Goal: Information Seeking & Learning: Learn about a topic

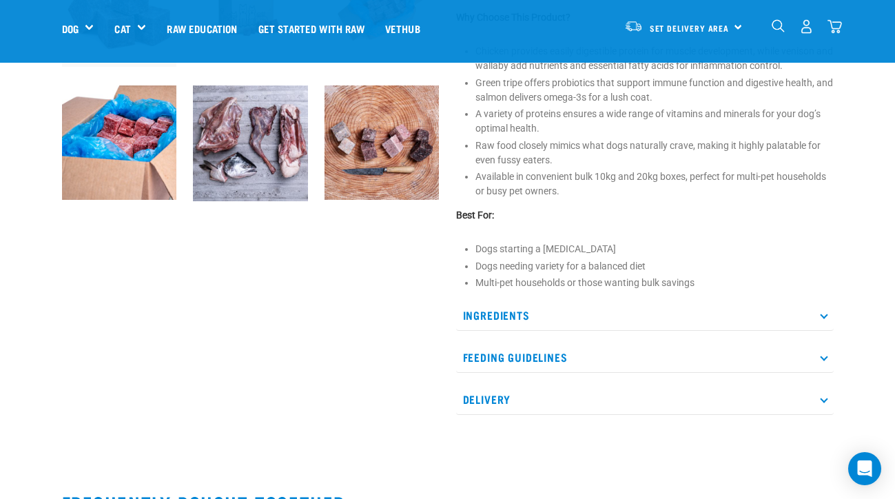
scroll to position [541, 0]
click at [509, 330] on p "Ingredients" at bounding box center [645, 314] width 378 height 31
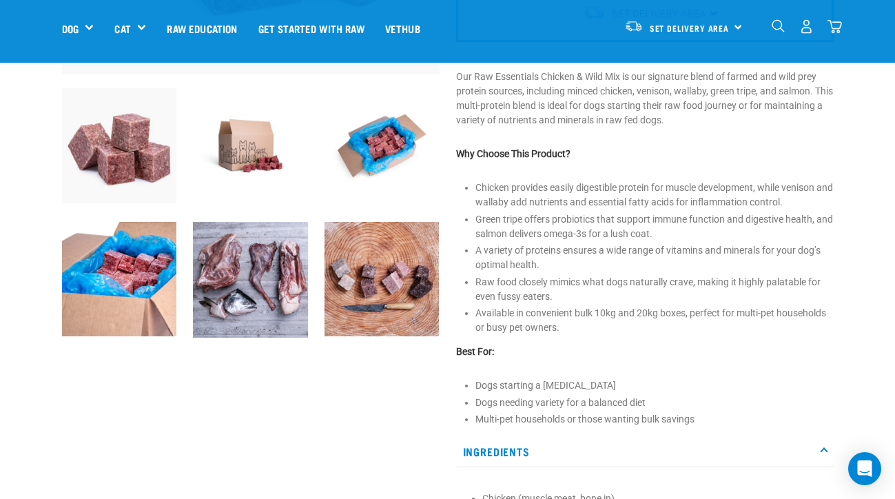
scroll to position [408, 0]
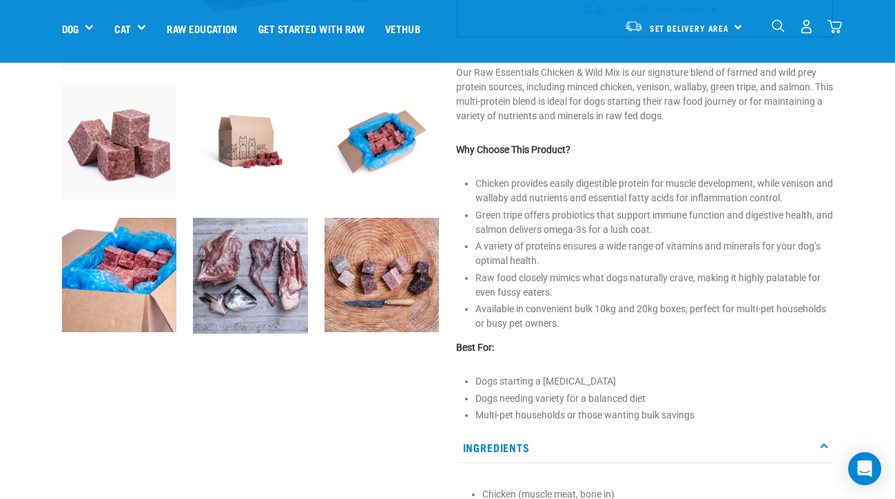
click at [223, 301] on img at bounding box center [250, 276] width 115 height 116
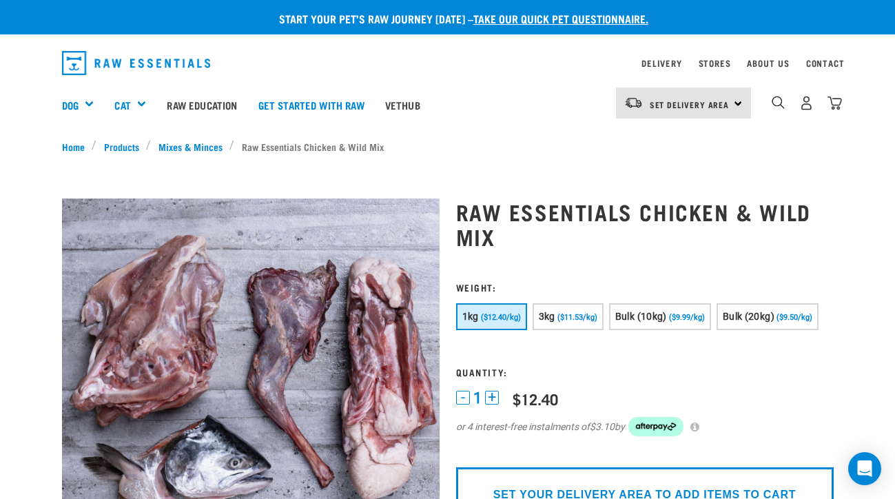
scroll to position [0, 0]
click at [323, 103] on link "Get started with Raw" at bounding box center [311, 104] width 127 height 55
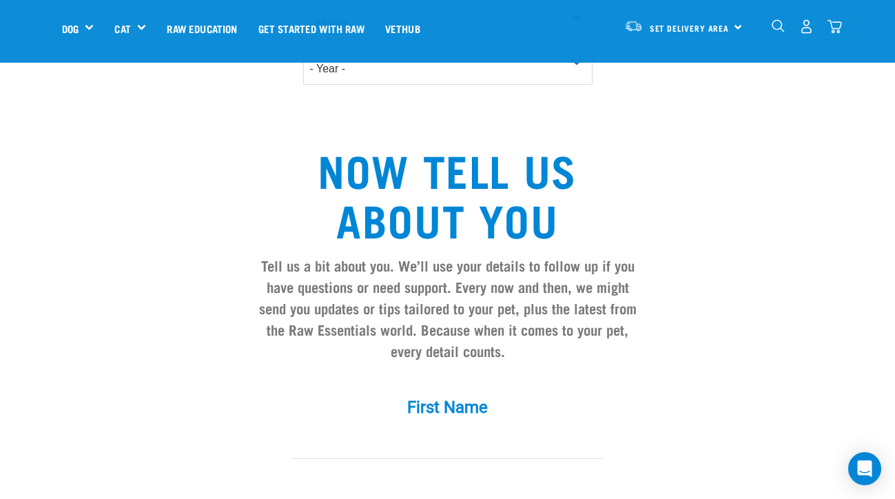
scroll to position [953, 0]
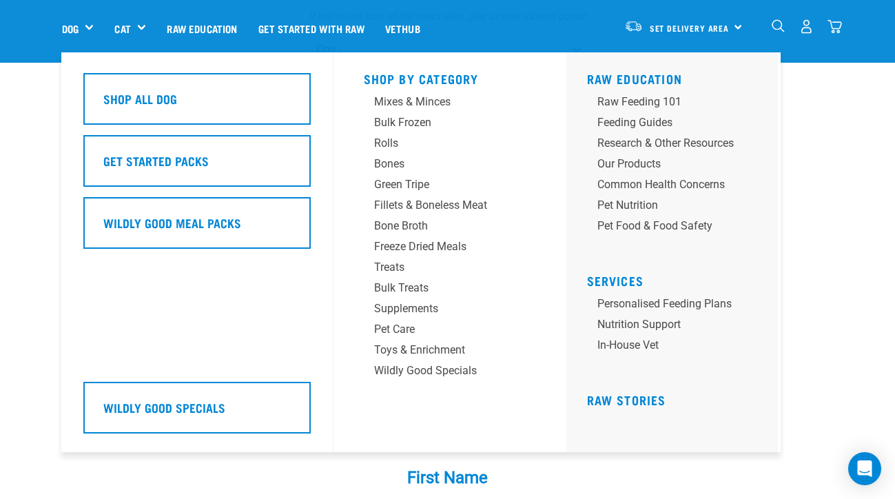
click at [72, 19] on div "Dog" at bounding box center [83, 28] width 43 height 55
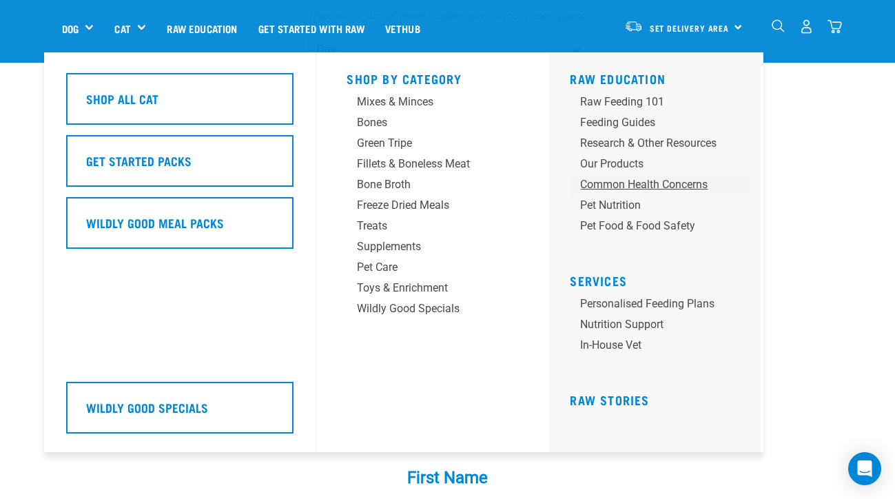
click at [642, 178] on div "Common Health Concerns" at bounding box center [648, 184] width 136 height 17
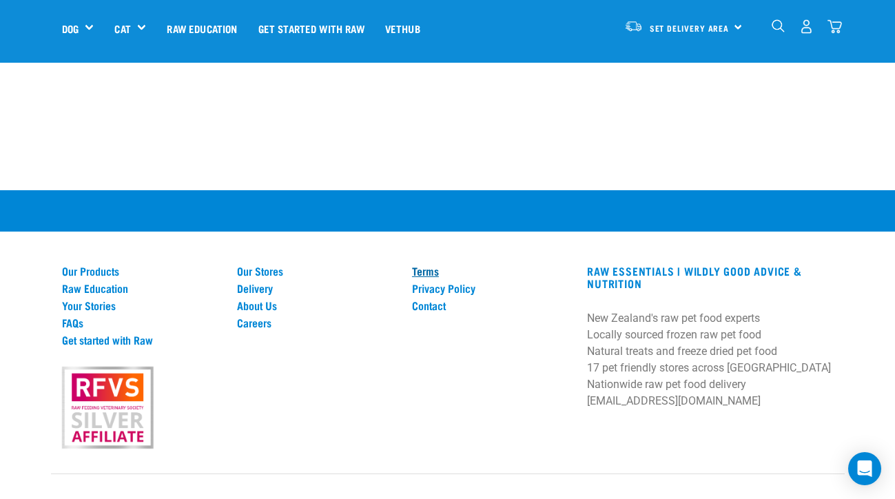
scroll to position [1947, 0]
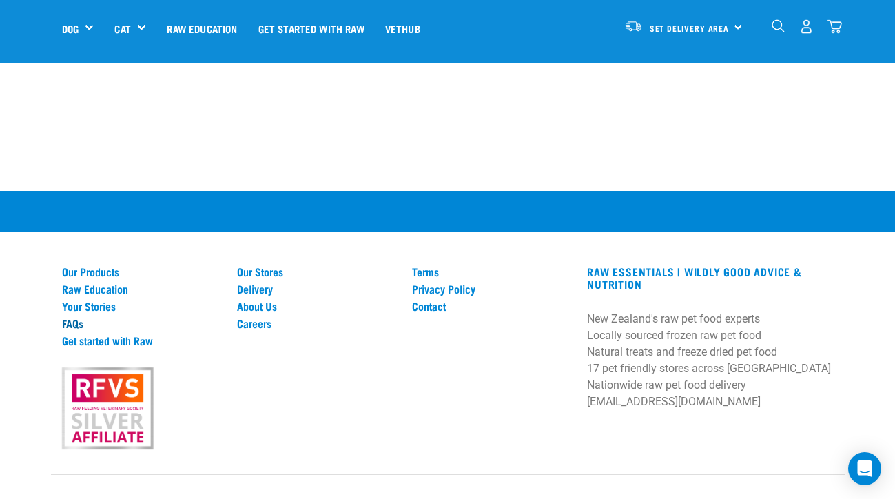
click at [86, 317] on link "FAQs" at bounding box center [141, 323] width 159 height 12
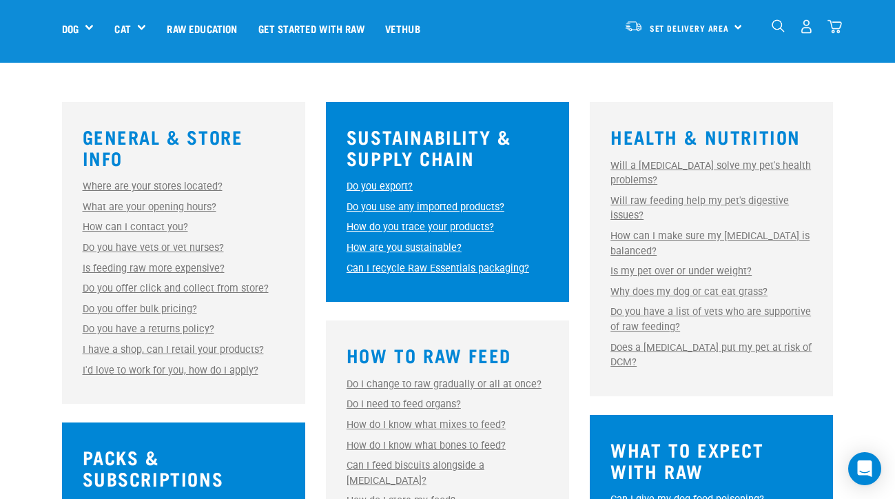
scroll to position [367, 0]
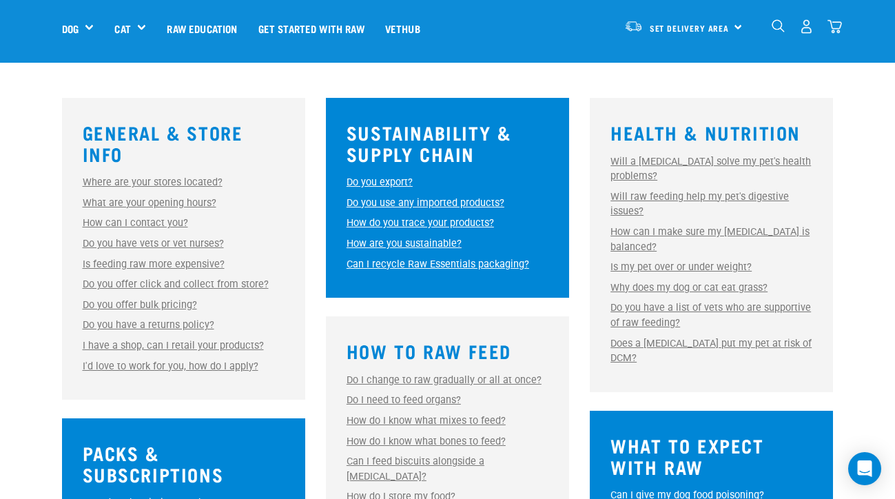
click at [123, 267] on link "Is feeding raw more expensive?" at bounding box center [154, 265] width 142 height 12
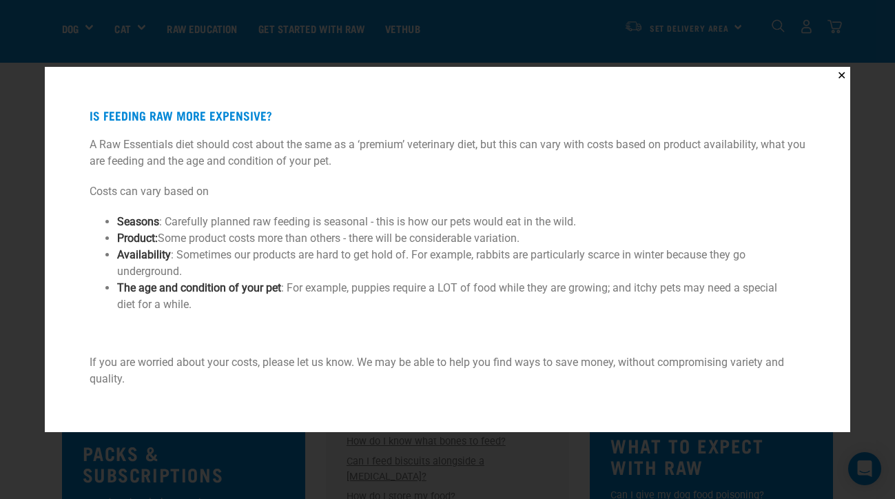
click at [11, 378] on div "✕ Is feeding raw more expensive? A Raw Essentials diet should cost about the sa…" at bounding box center [447, 249] width 895 height 499
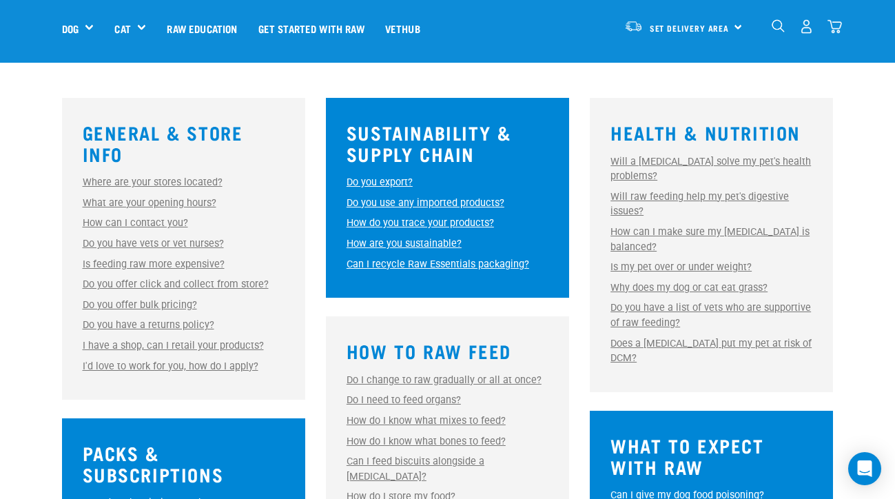
click at [164, 241] on link "Do you have vets or vet nurses?" at bounding box center [153, 244] width 141 height 12
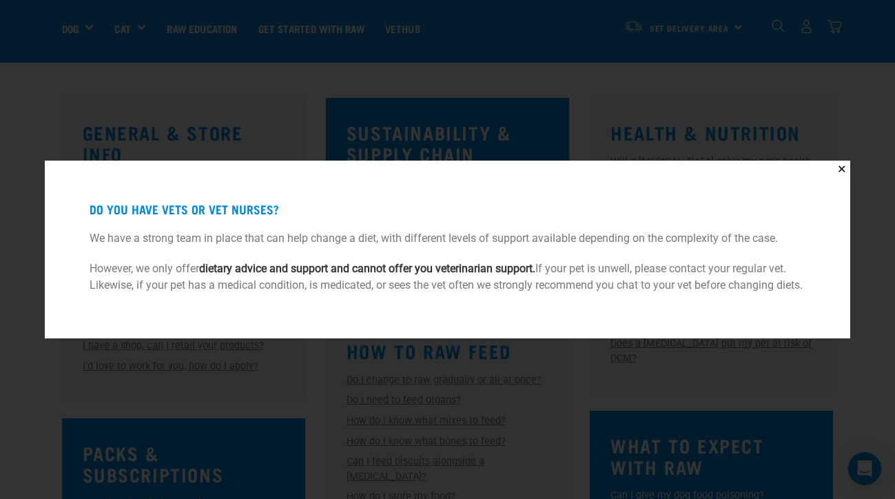
click at [17, 398] on div "✕ Do you have vets or vet nurses? We have a strong team in place that can help …" at bounding box center [447, 249] width 895 height 499
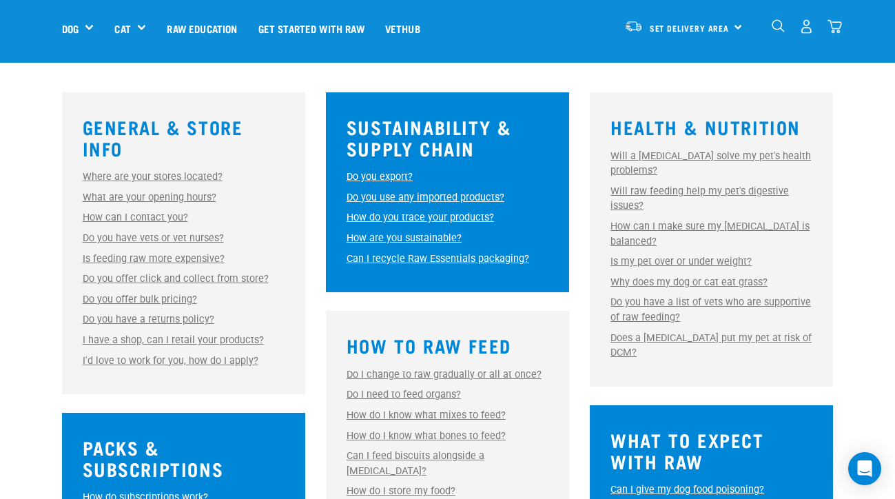
scroll to position [374, 0]
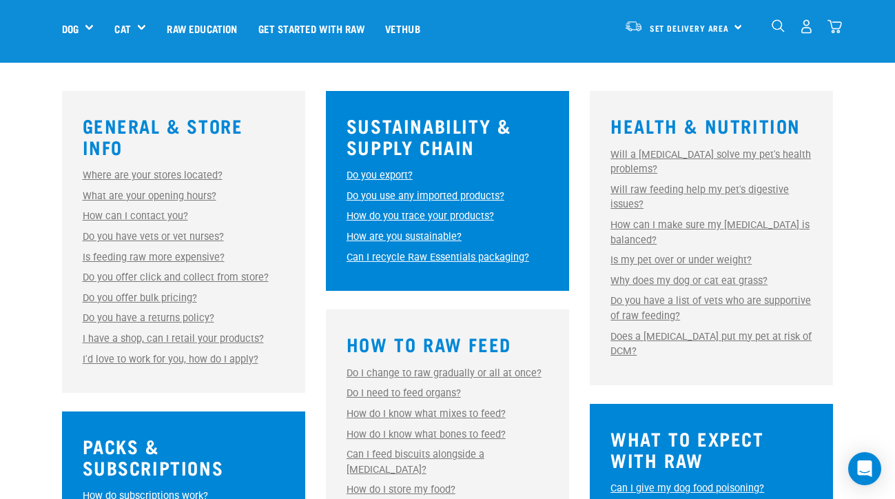
click at [742, 276] on link "Why does my dog or cat eat grass?" at bounding box center [689, 281] width 157 height 12
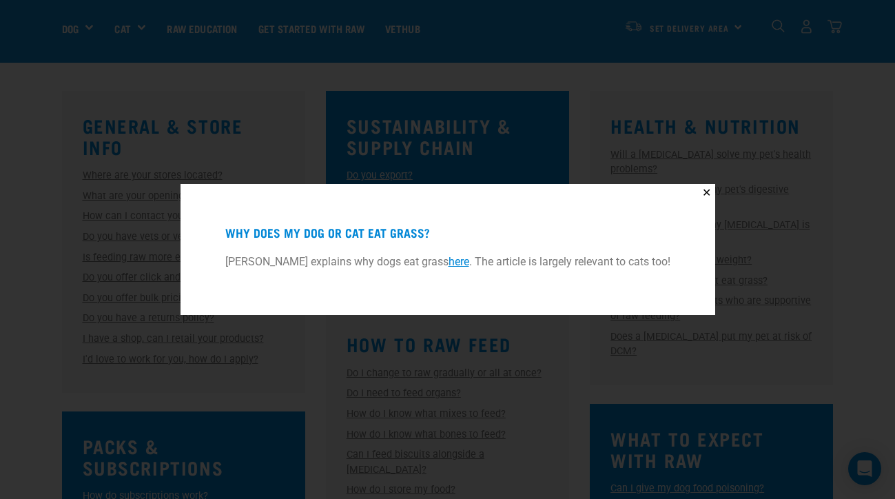
click at [452, 263] on link "here" at bounding box center [459, 261] width 21 height 13
click at [704, 189] on button "✕" at bounding box center [706, 192] width 17 height 17
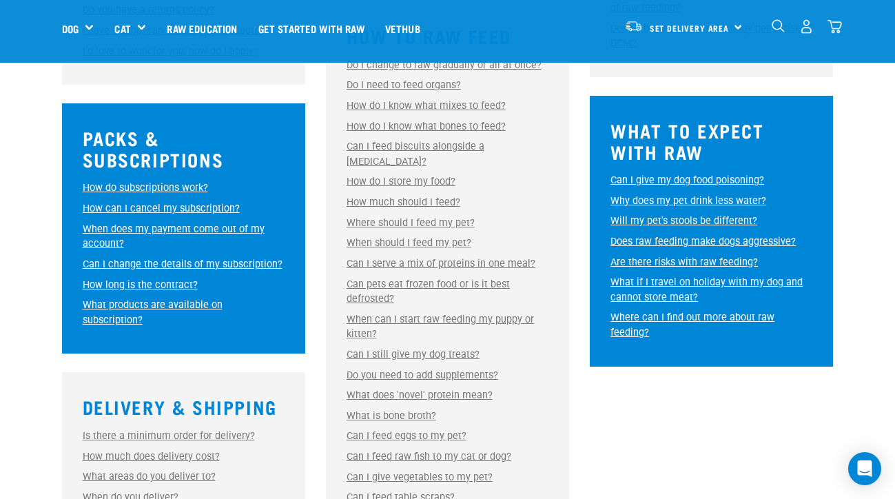
scroll to position [686, 0]
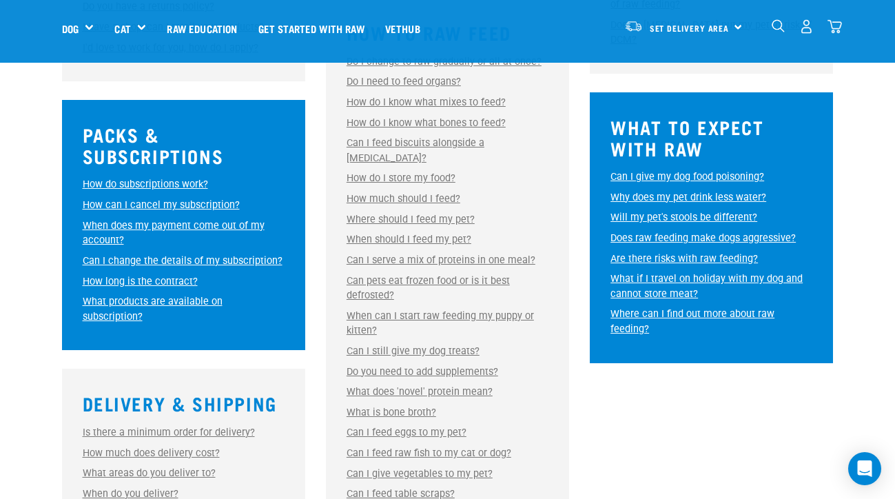
click at [658, 188] on div "What to Expect With Raw Can I give my dog food poisoning? Can I give my dog foo…" at bounding box center [711, 227] width 243 height 271
click at [658, 212] on link "Will my pet's stools be different?" at bounding box center [684, 218] width 147 height 12
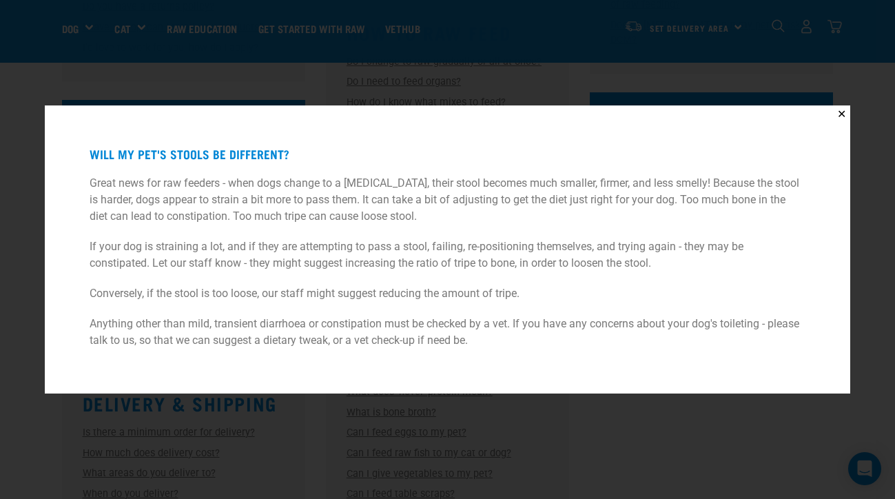
click at [842, 110] on button "✕" at bounding box center [841, 113] width 17 height 17
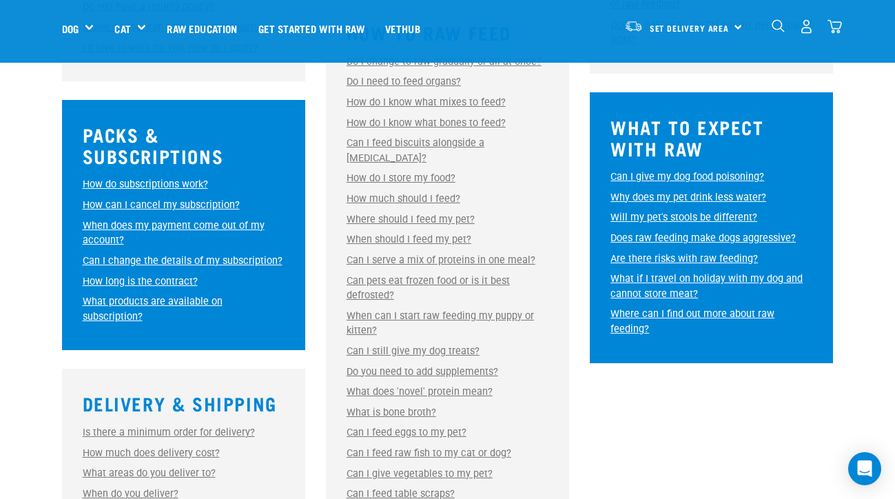
click at [724, 253] on link "Are there risks with raw feeding?" at bounding box center [685, 259] width 148 height 12
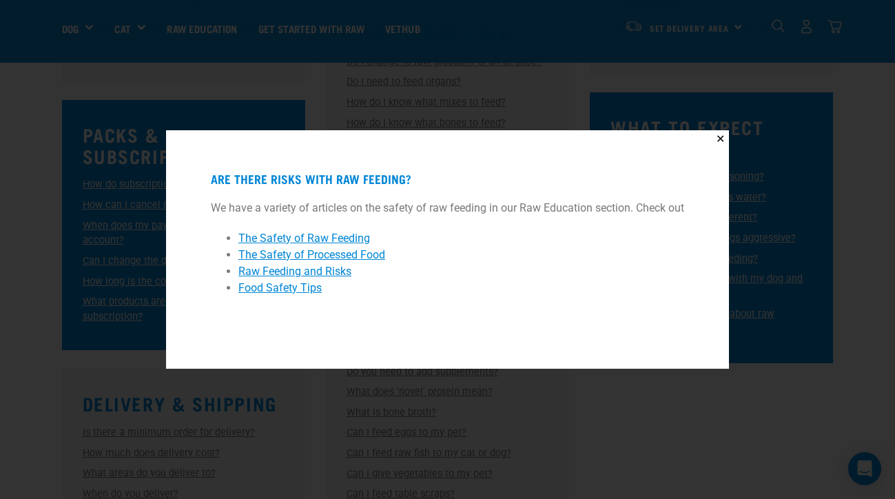
click at [721, 135] on button "✕" at bounding box center [720, 138] width 17 height 17
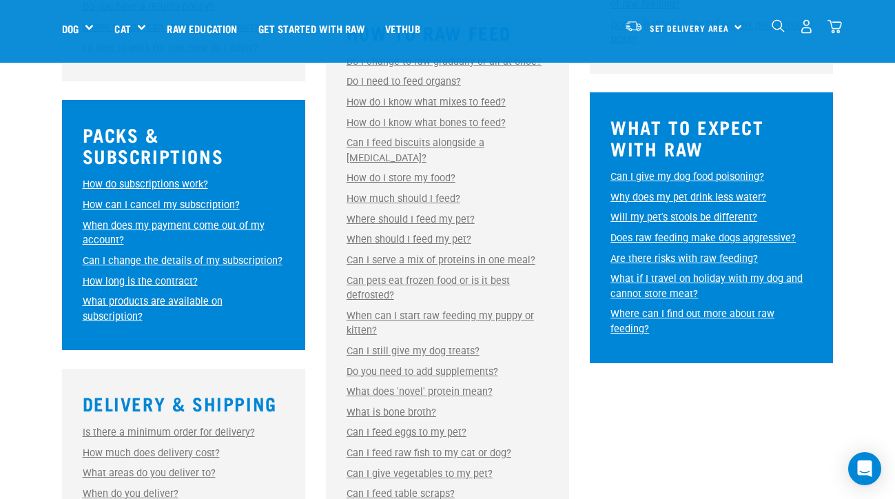
click at [697, 308] on link "Where can I find out more about raw feeding?" at bounding box center [693, 321] width 164 height 27
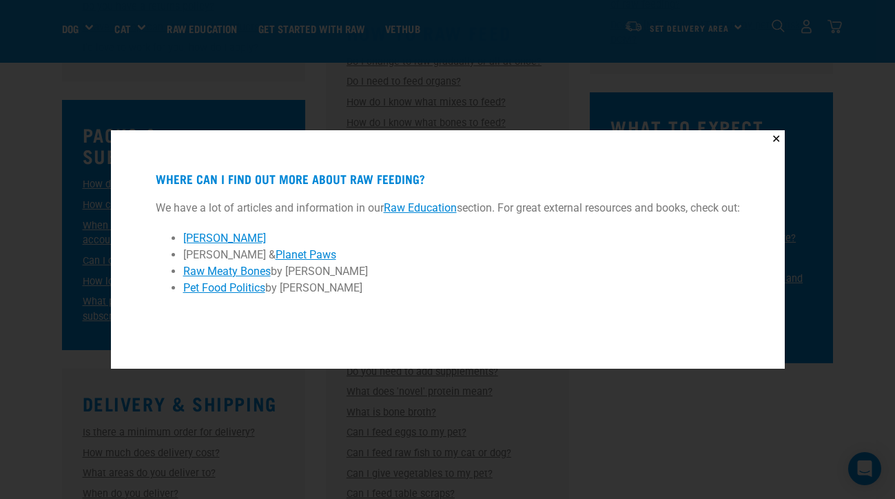
click at [778, 134] on button "✕" at bounding box center [776, 138] width 17 height 17
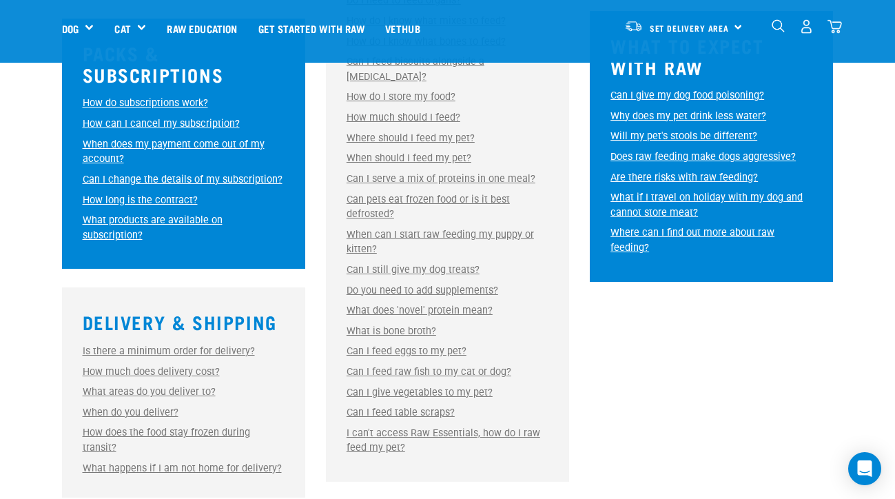
scroll to position [810, 0]
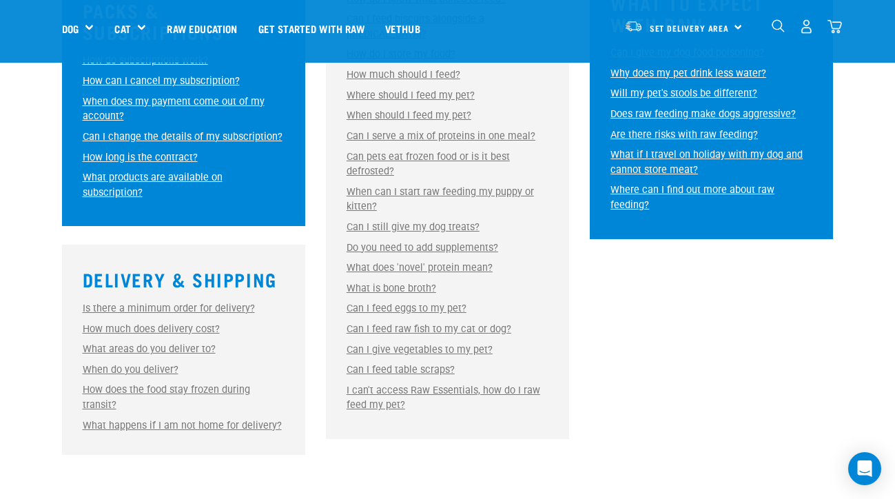
click at [436, 303] on link "Can I feed eggs to my pet?" at bounding box center [407, 309] width 120 height 12
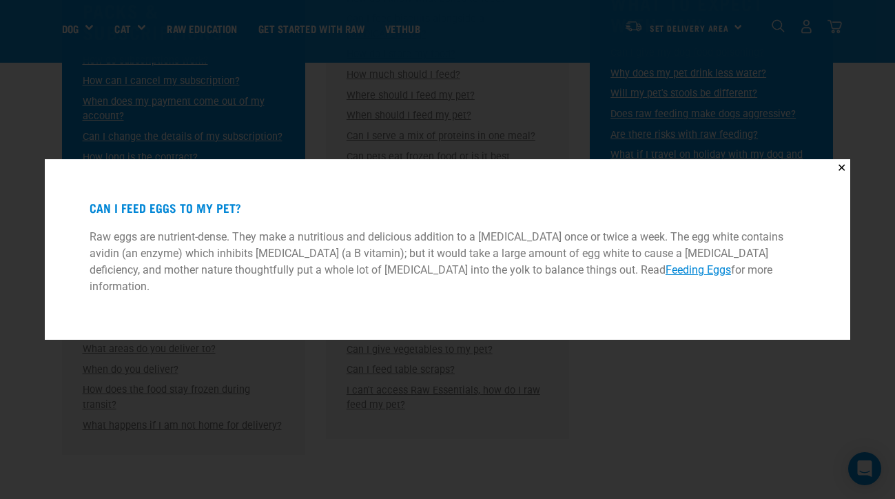
click at [838, 175] on button "✕" at bounding box center [841, 167] width 17 height 17
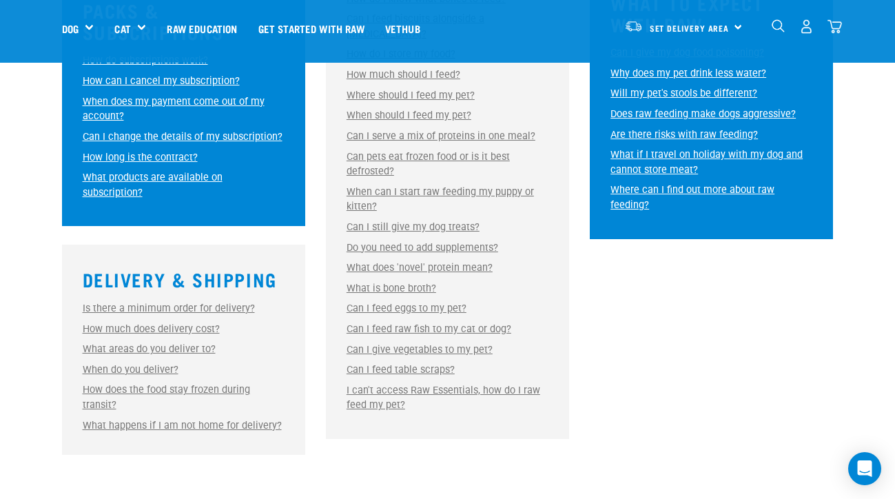
click at [413, 344] on link "Can I give vegetables to my pet?" at bounding box center [420, 350] width 146 height 12
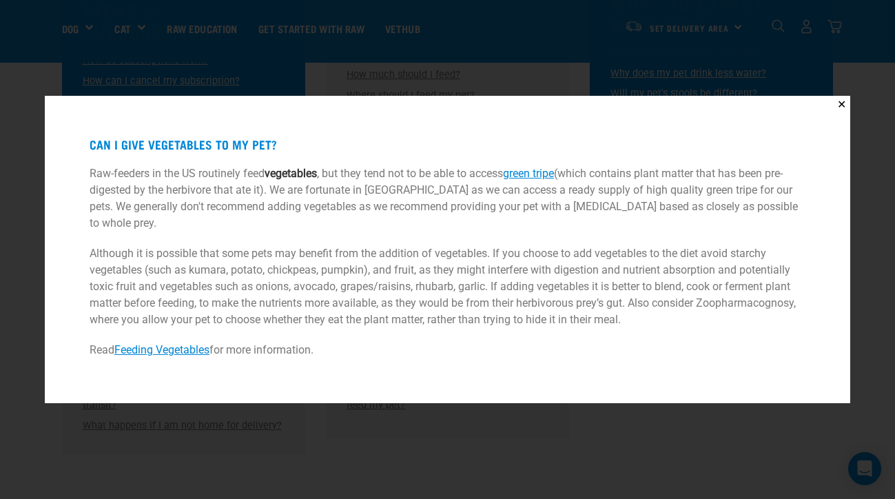
click at [840, 113] on button "✕" at bounding box center [841, 104] width 17 height 17
